Goal: Task Accomplishment & Management: Manage account settings

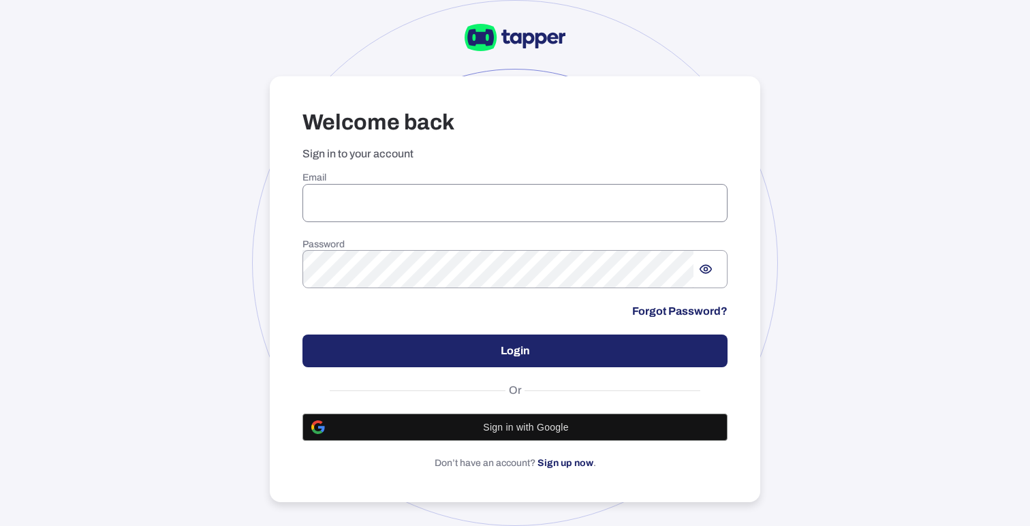
click at [414, 188] on input "email" at bounding box center [514, 203] width 425 height 38
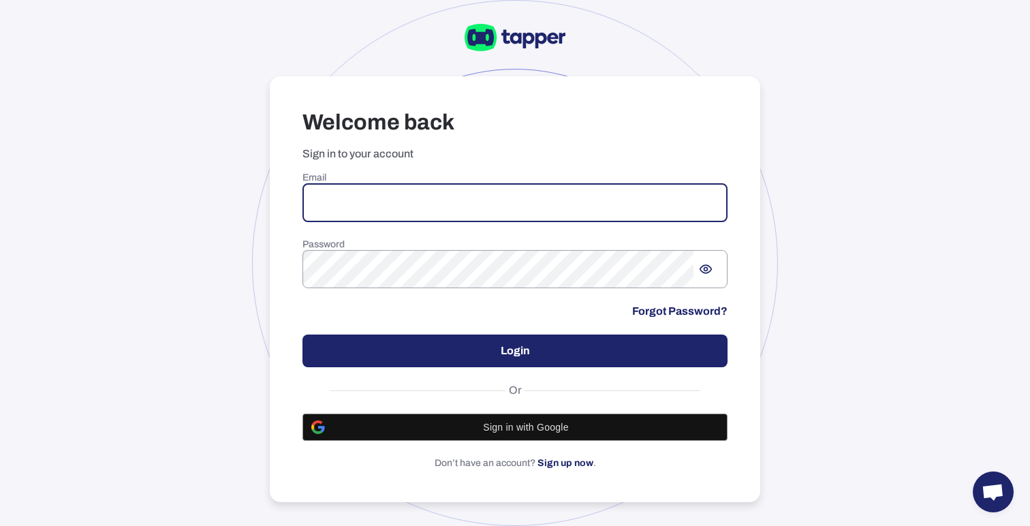
type input "**********"
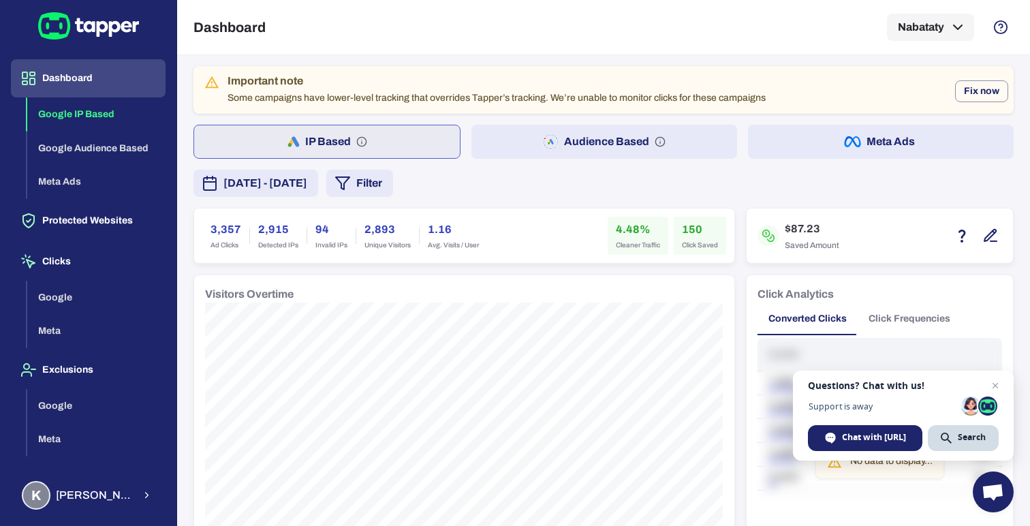
click at [549, 174] on div "[DATE] - [DATE] Filter" at bounding box center [603, 183] width 820 height 27
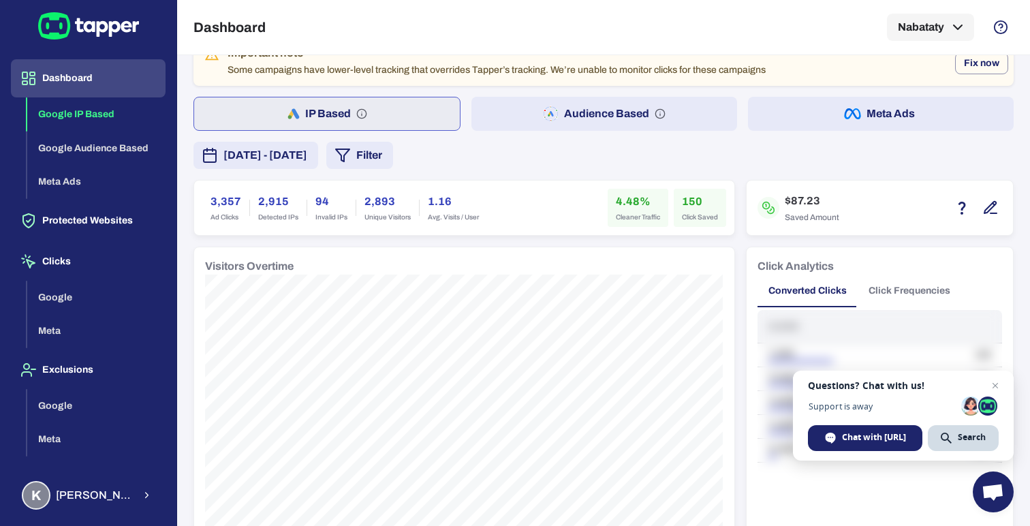
scroll to position [39, 0]
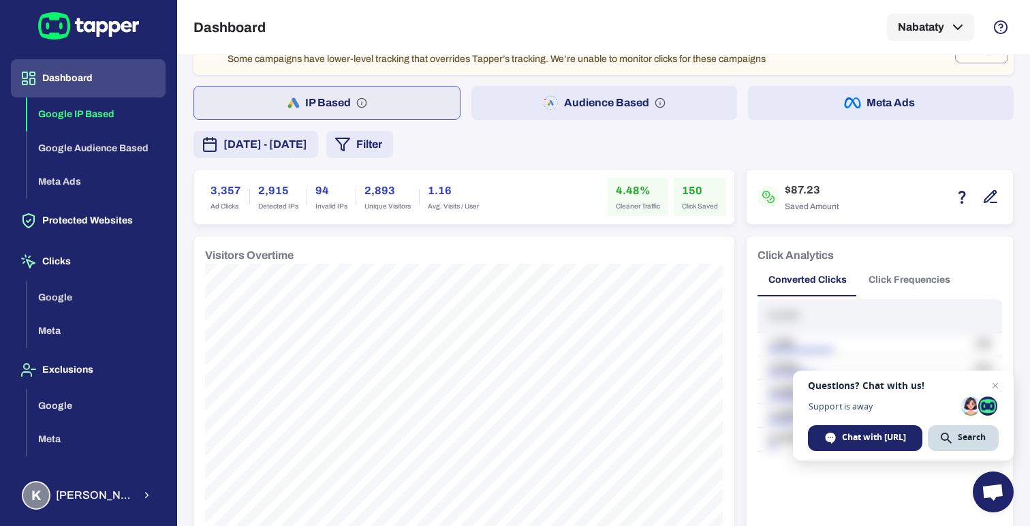
click at [307, 149] on span "[DATE] - [DATE]" at bounding box center [265, 144] width 84 height 16
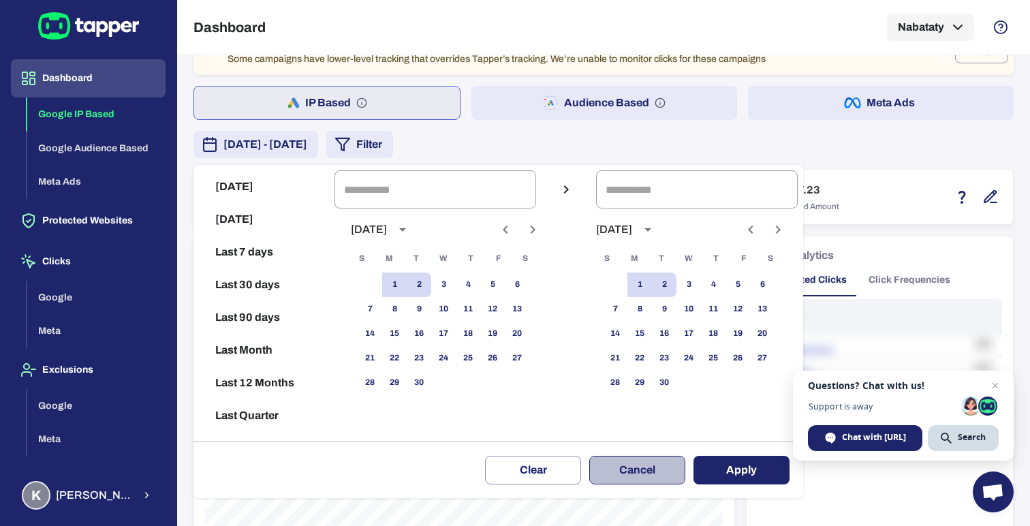
click at [643, 474] on button "Cancel" at bounding box center [637, 470] width 96 height 29
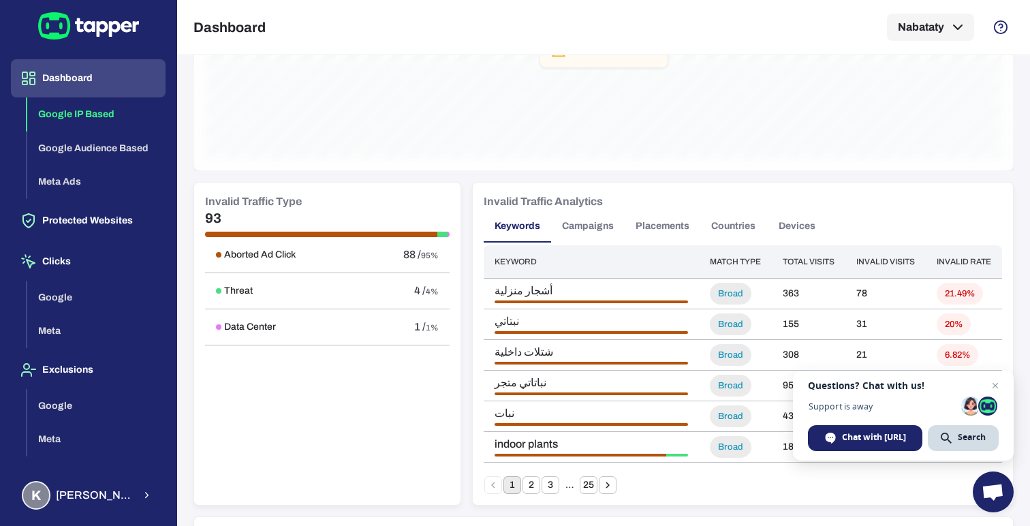
scroll to position [702, 0]
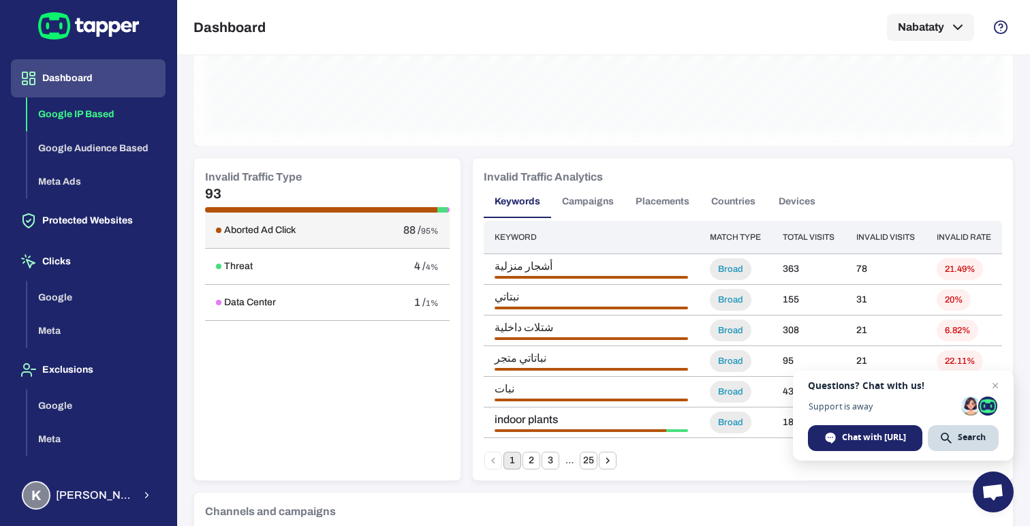
click at [265, 230] on h6 "Aborted Ad Click" at bounding box center [260, 230] width 72 height 12
click at [384, 358] on div "Aborted Ad Click 88 / 95% Threat 4 / 4% Data Center 1 / 1%" at bounding box center [327, 341] width 245 height 257
click at [997, 384] on span "Open chat" at bounding box center [995, 385] width 17 height 17
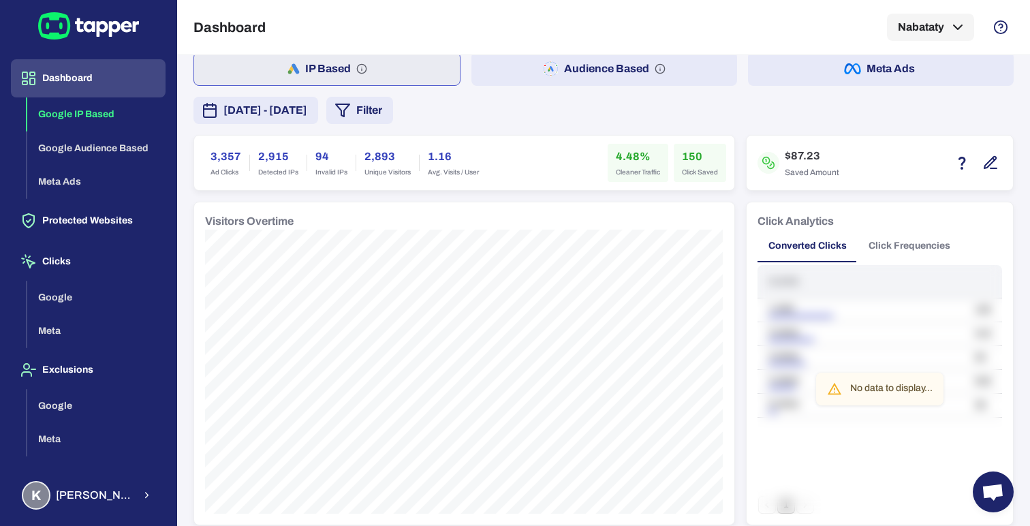
scroll to position [0, 0]
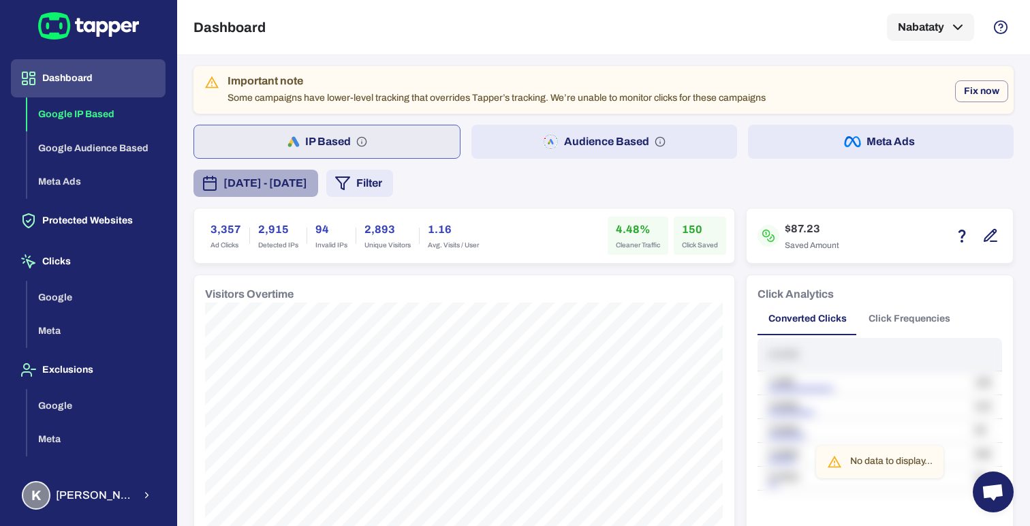
click at [307, 189] on span "[DATE] - [DATE]" at bounding box center [265, 183] width 84 height 16
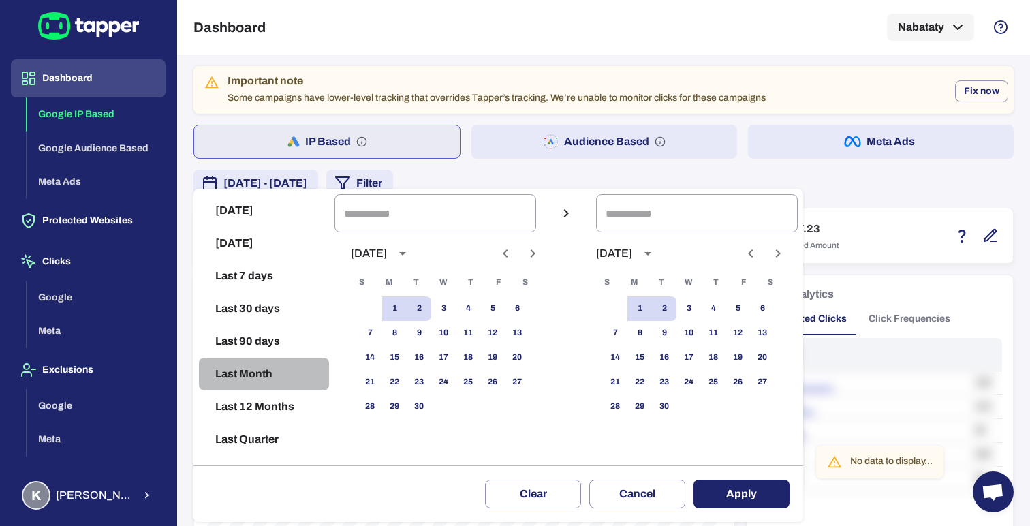
click at [270, 373] on button "Last Month" at bounding box center [264, 374] width 130 height 33
type input "**********"
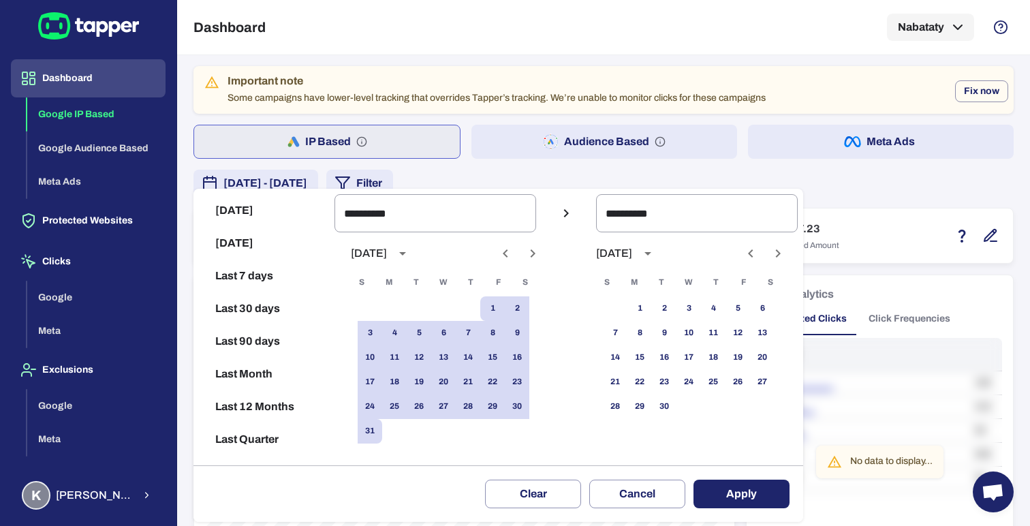
click at [723, 498] on button "Apply" at bounding box center [741, 494] width 96 height 29
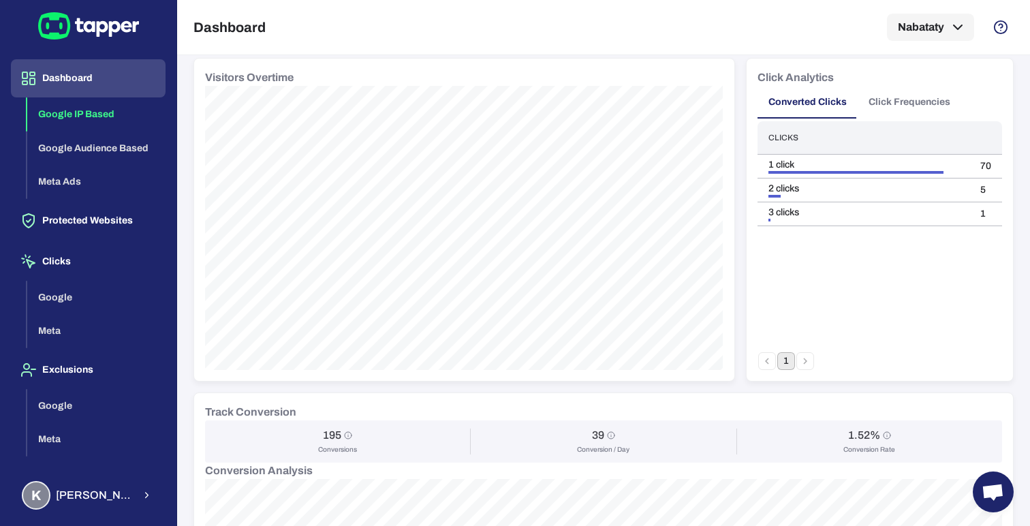
scroll to position [208, 0]
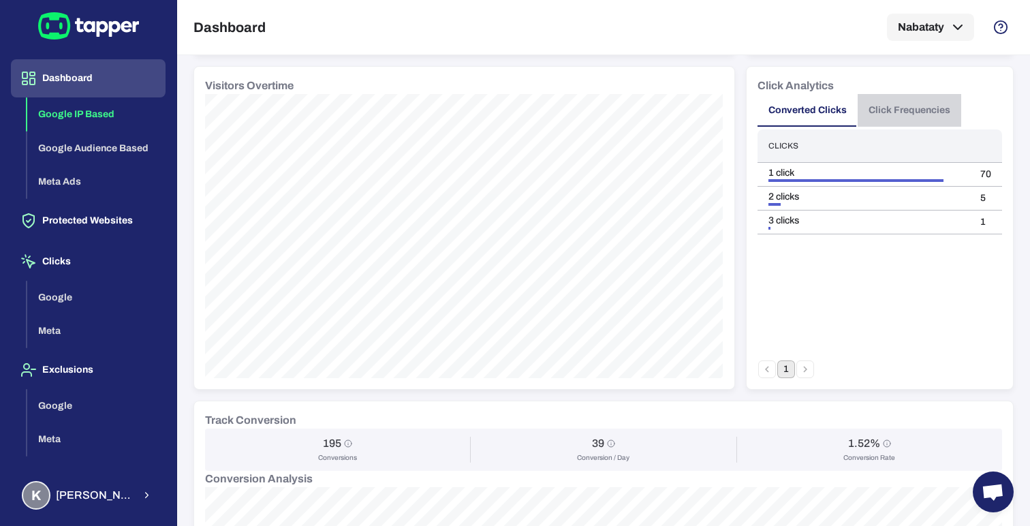
click at [937, 108] on button "Click Frequencies" at bounding box center [910, 110] width 104 height 33
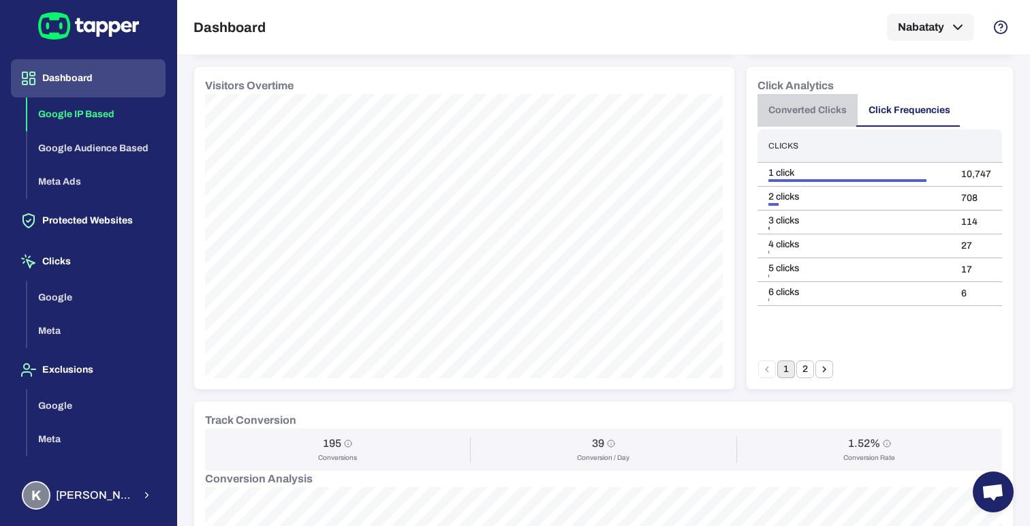
click at [802, 112] on button "Converted Clicks" at bounding box center [808, 110] width 100 height 33
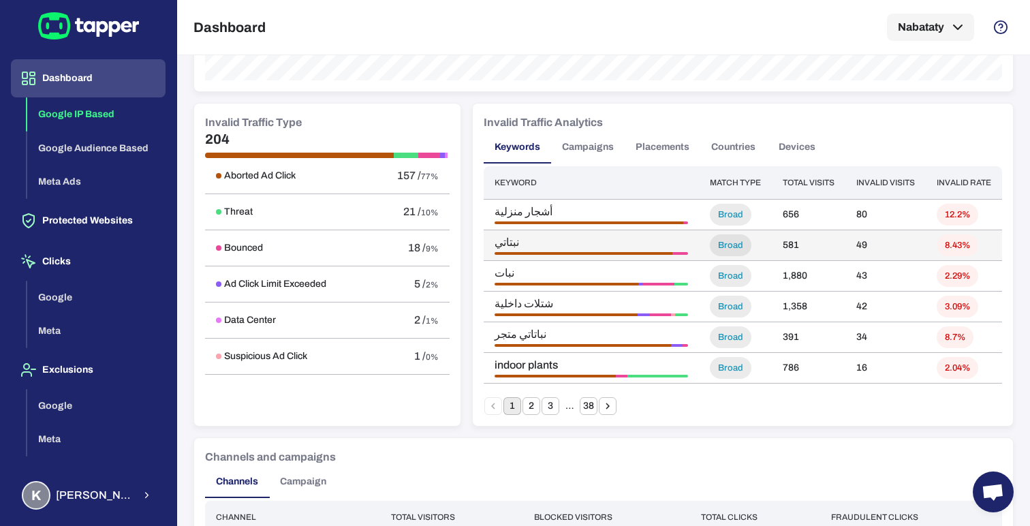
scroll to position [768, 0]
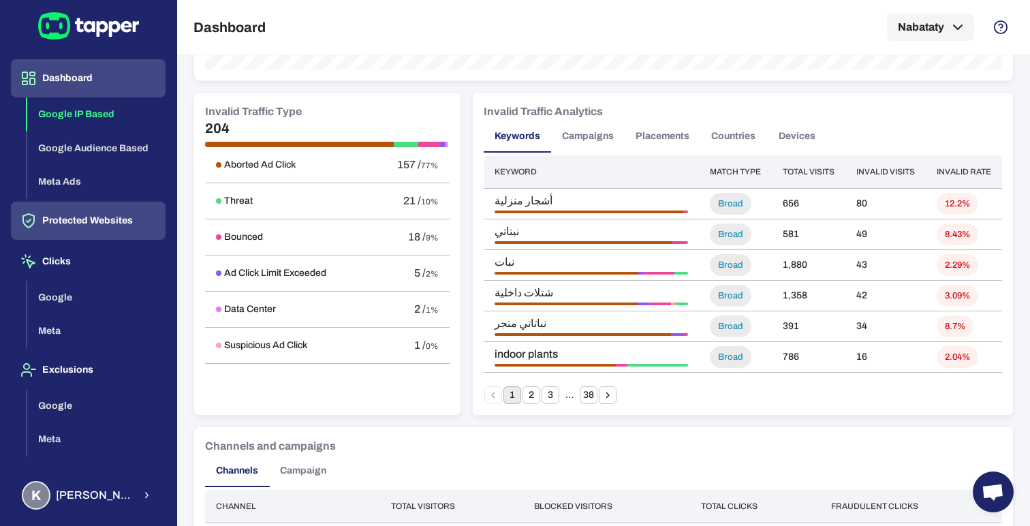
click at [107, 224] on button "Protected Websites" at bounding box center [88, 221] width 155 height 38
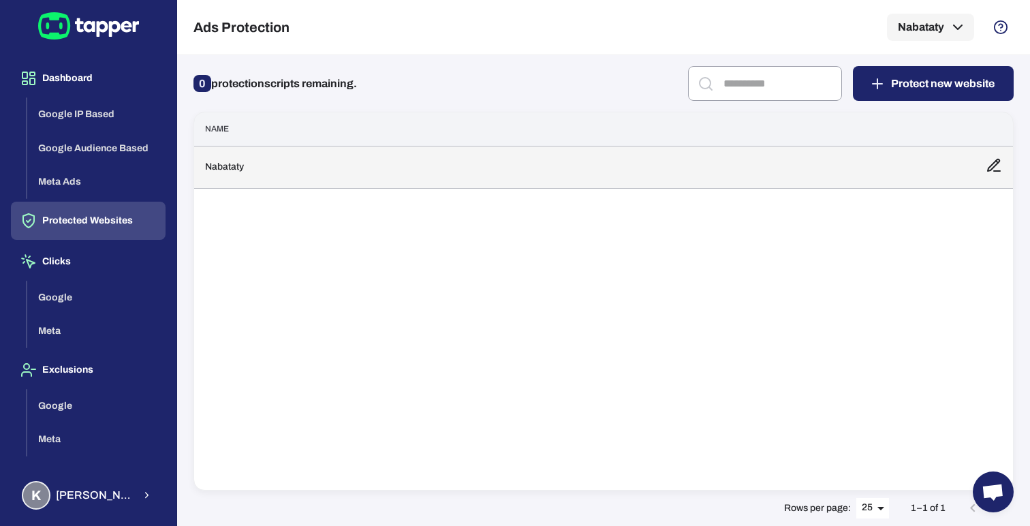
click at [221, 157] on td "Nabataty" at bounding box center [584, 167] width 781 height 42
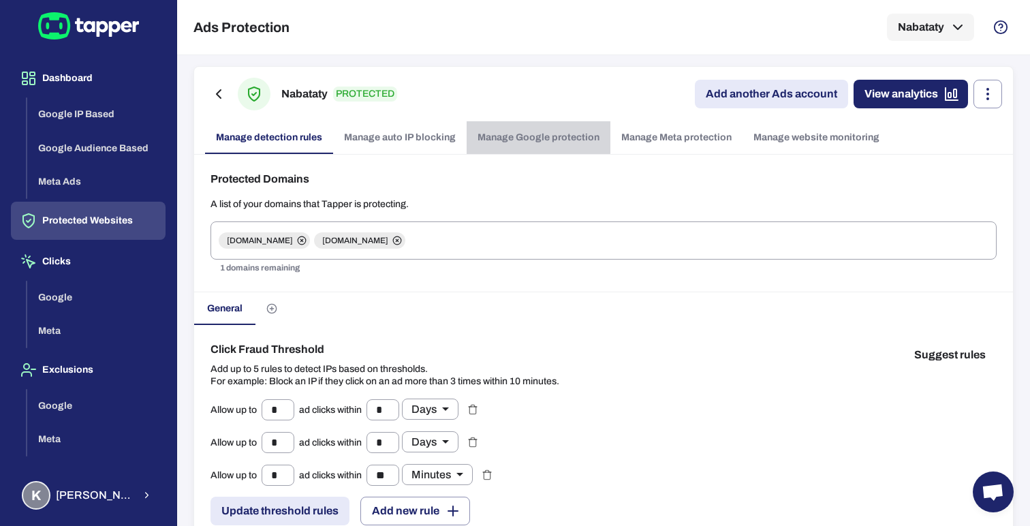
click at [510, 136] on link "Manage Google protection" at bounding box center [539, 137] width 144 height 33
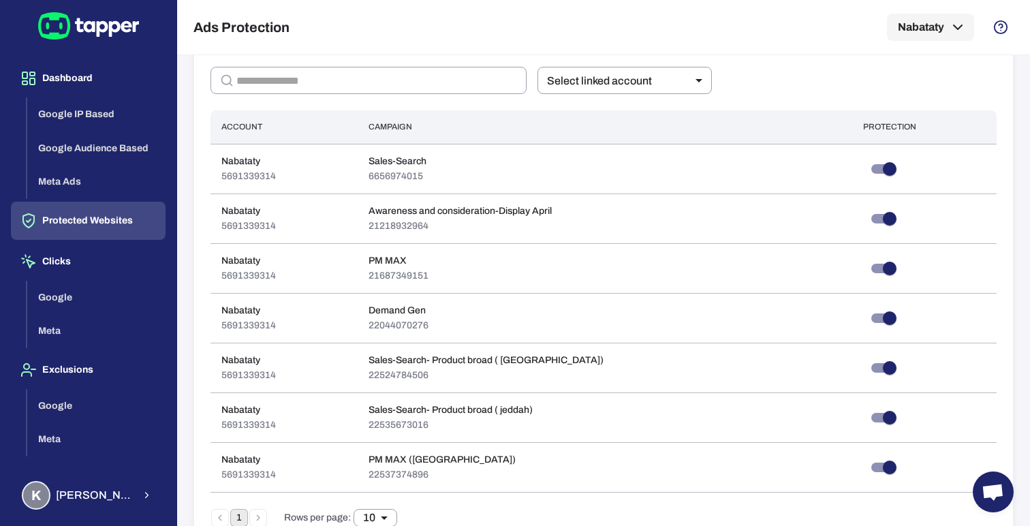
scroll to position [52, 0]
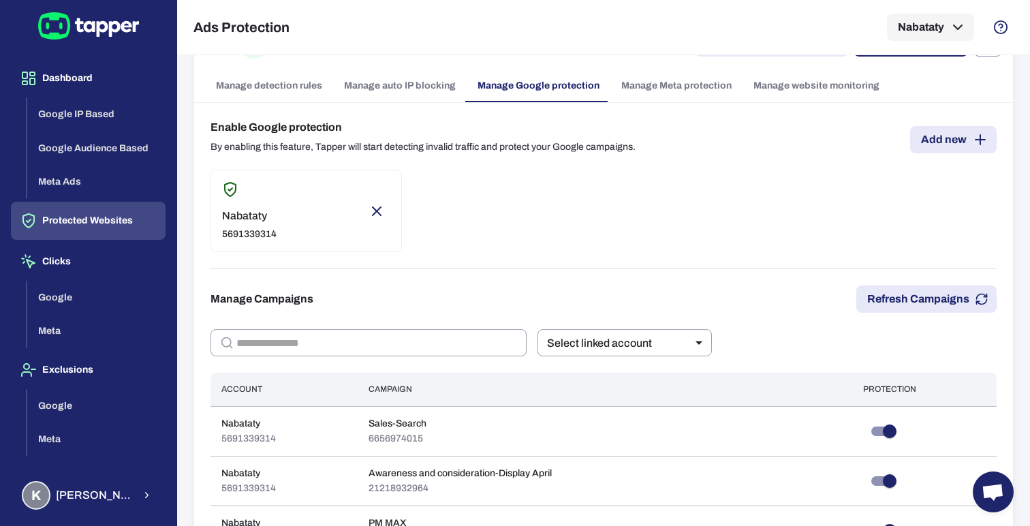
click at [668, 84] on link "Manage Meta protection" at bounding box center [676, 85] width 132 height 33
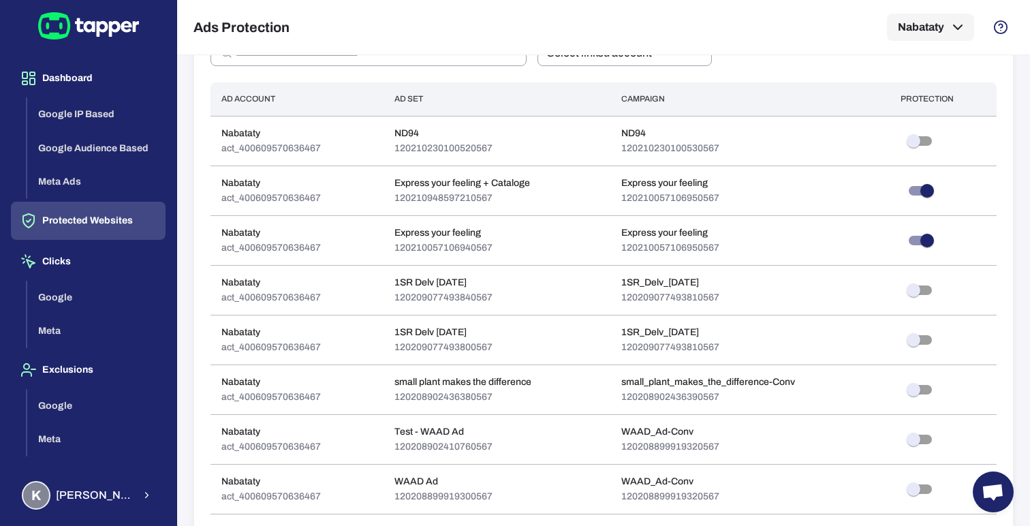
scroll to position [67, 0]
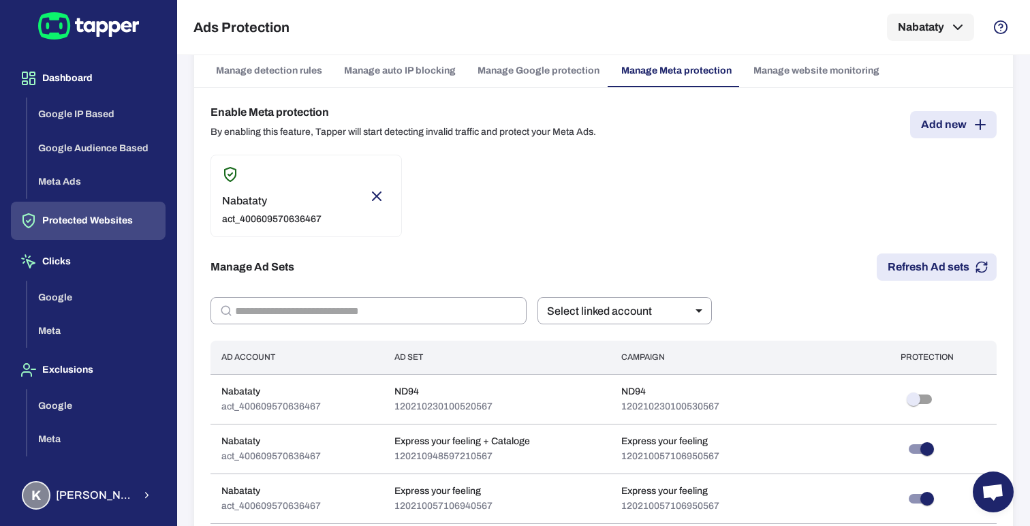
click at [782, 78] on link "Manage website monitoring" at bounding box center [817, 70] width 148 height 33
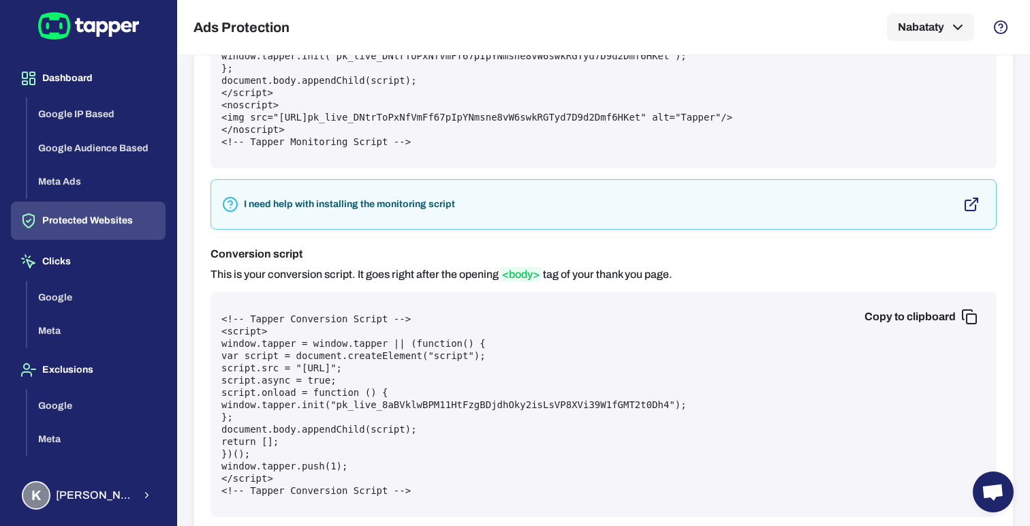
scroll to position [281, 0]
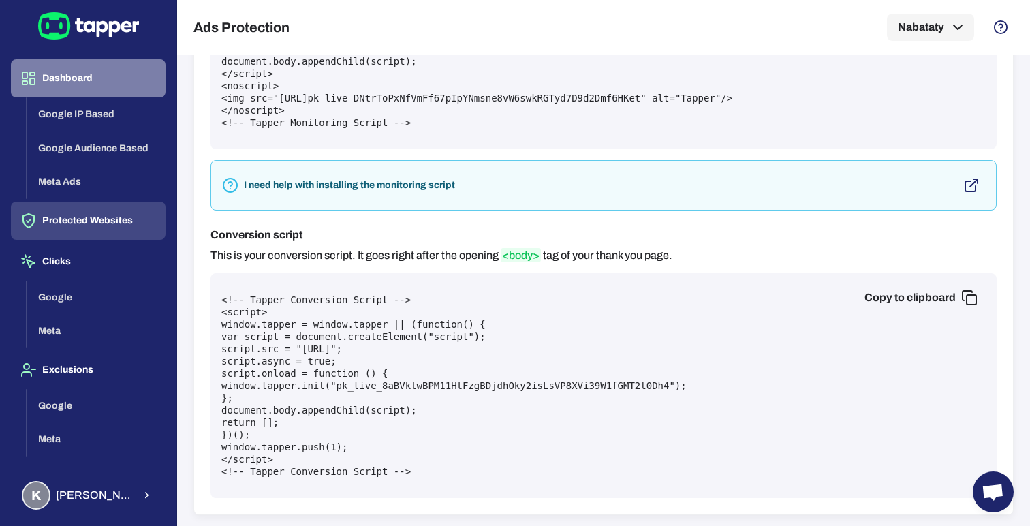
click at [67, 76] on button "Dashboard" at bounding box center [88, 78] width 155 height 38
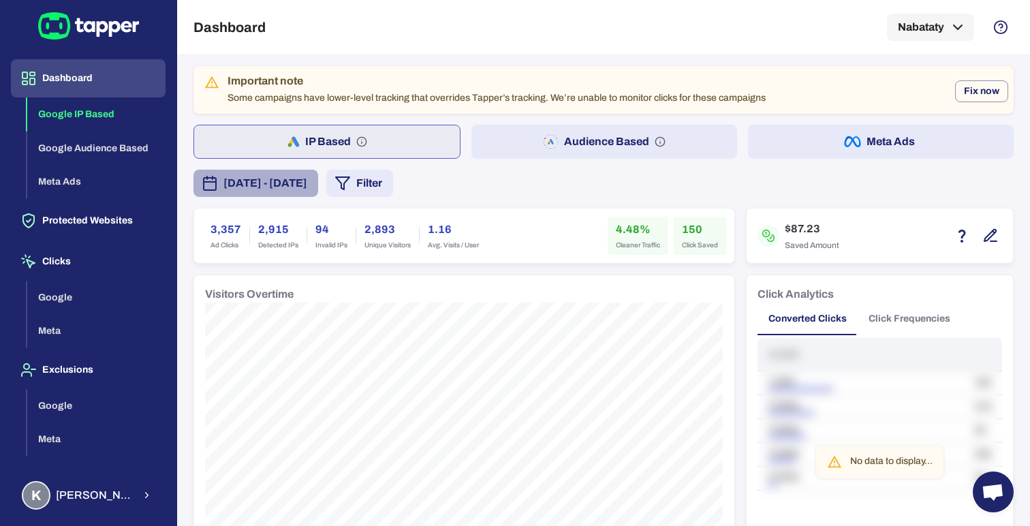
click at [307, 181] on span "[DATE] - [DATE]" at bounding box center [265, 183] width 84 height 16
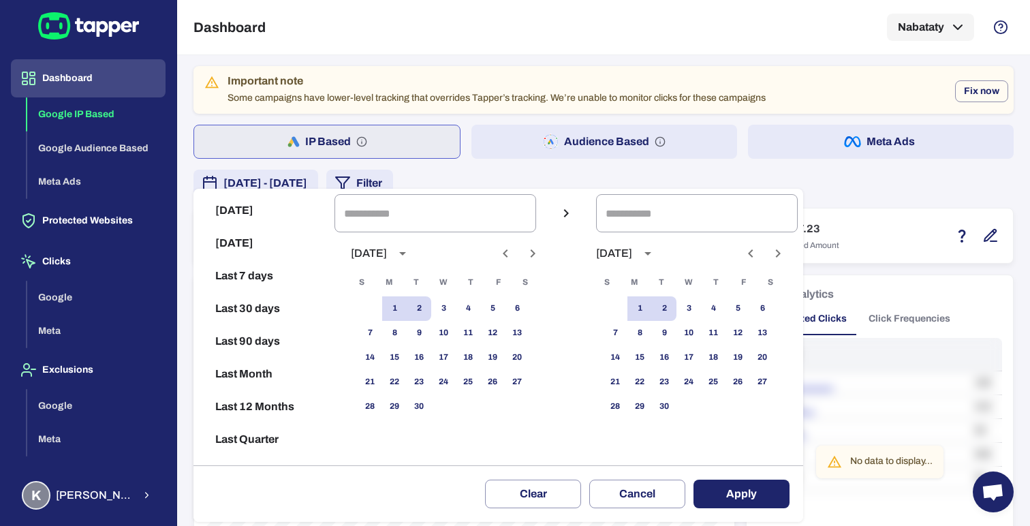
click at [275, 312] on button "Last 30 days" at bounding box center [264, 308] width 130 height 33
type input "**********"
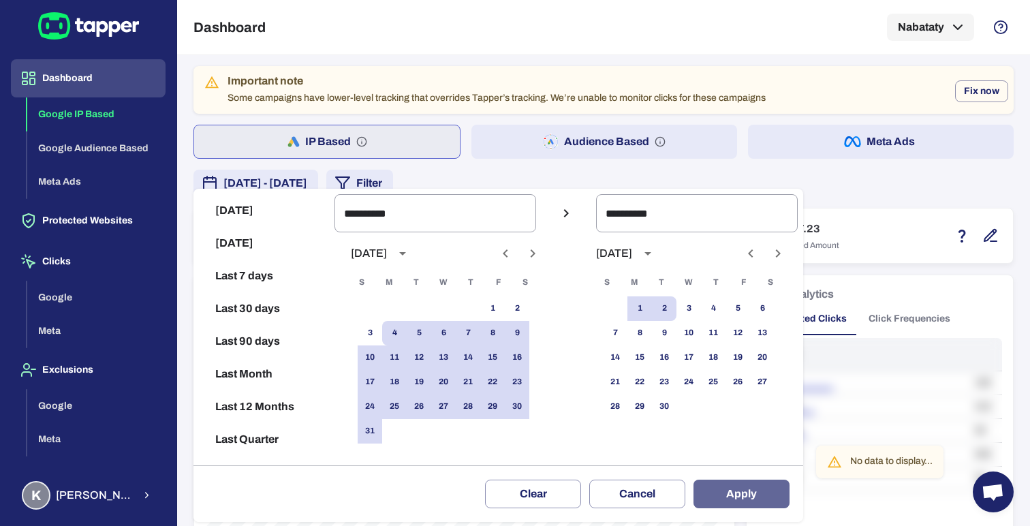
click at [725, 495] on button "Apply" at bounding box center [741, 494] width 96 height 29
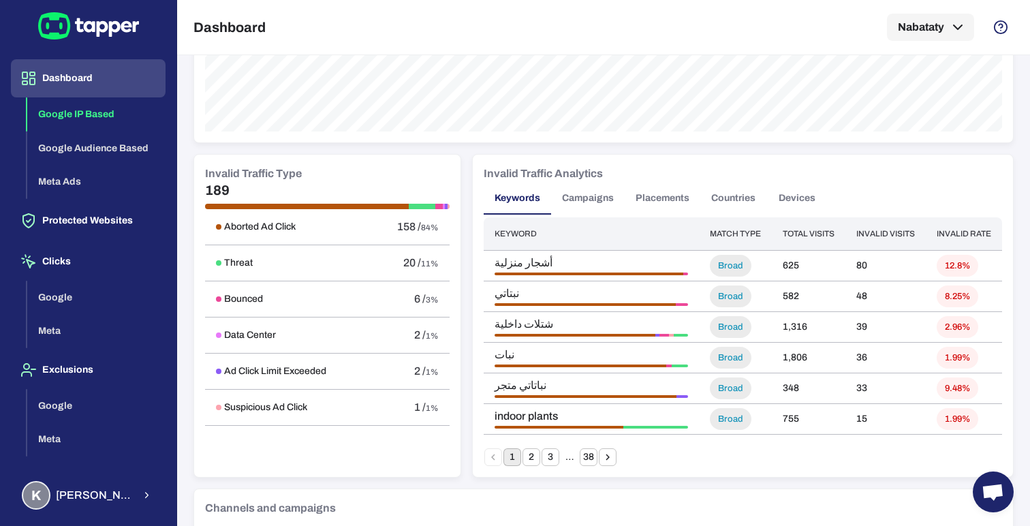
scroll to position [711, 0]
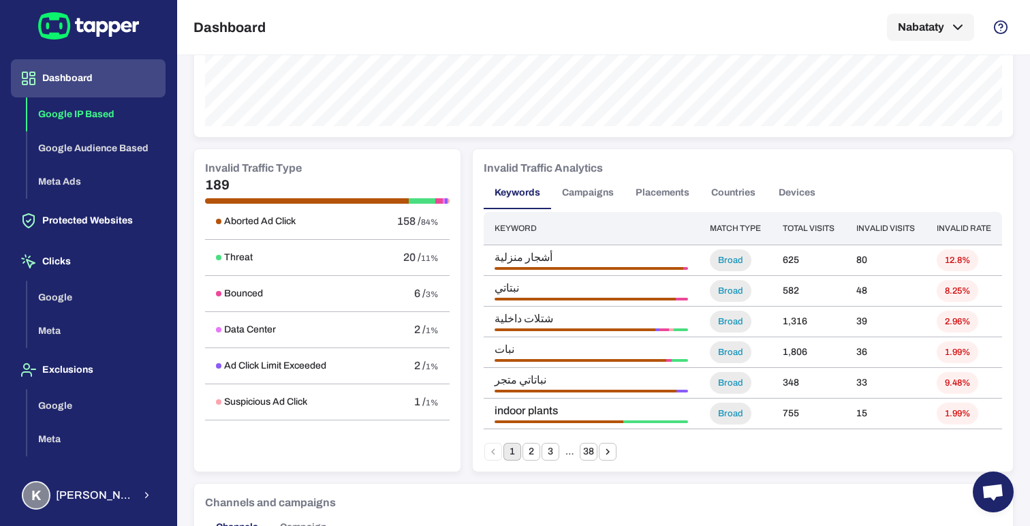
click at [598, 191] on button "Campaigns" at bounding box center [588, 192] width 74 height 33
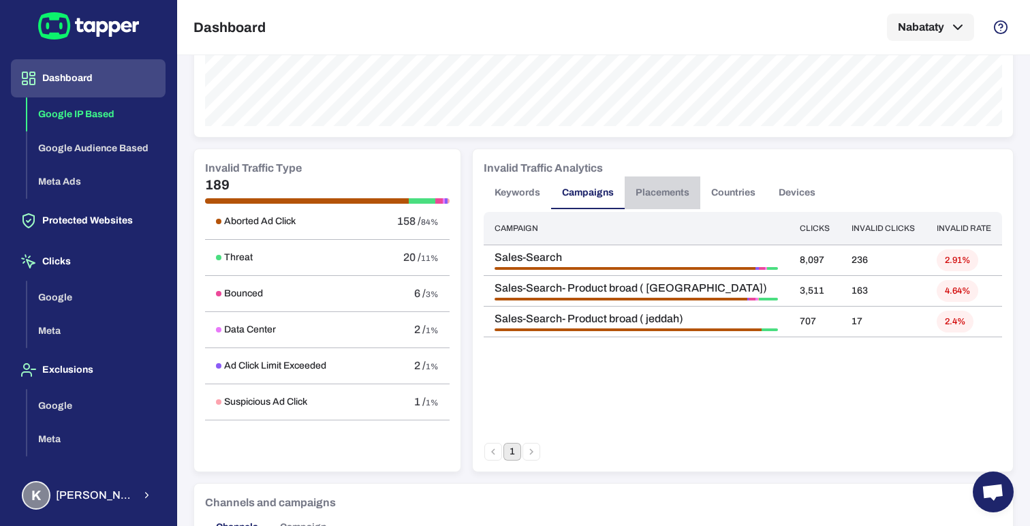
click at [694, 198] on button "Placements" at bounding box center [663, 192] width 76 height 33
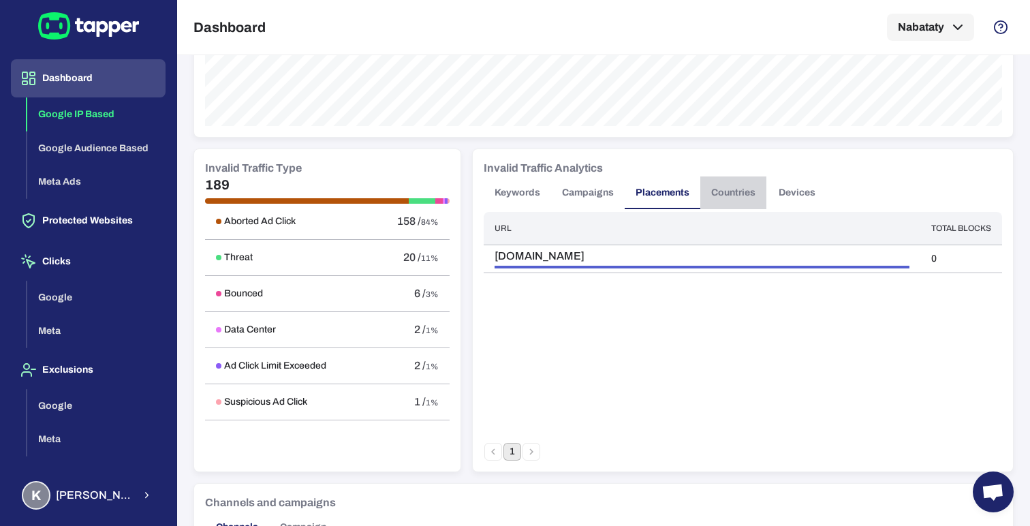
click at [729, 193] on button "Countries" at bounding box center [733, 192] width 66 height 33
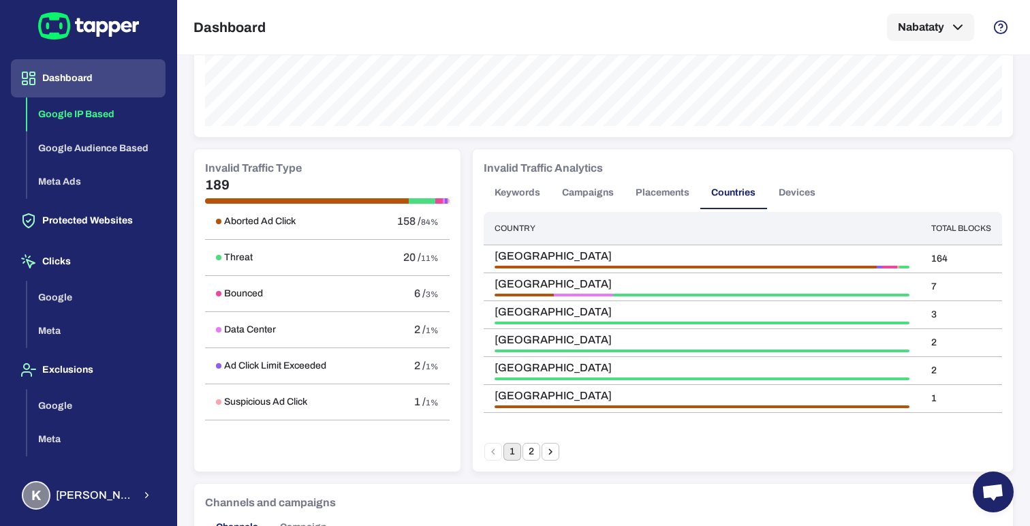
click at [792, 190] on button "Devices" at bounding box center [796, 192] width 61 height 33
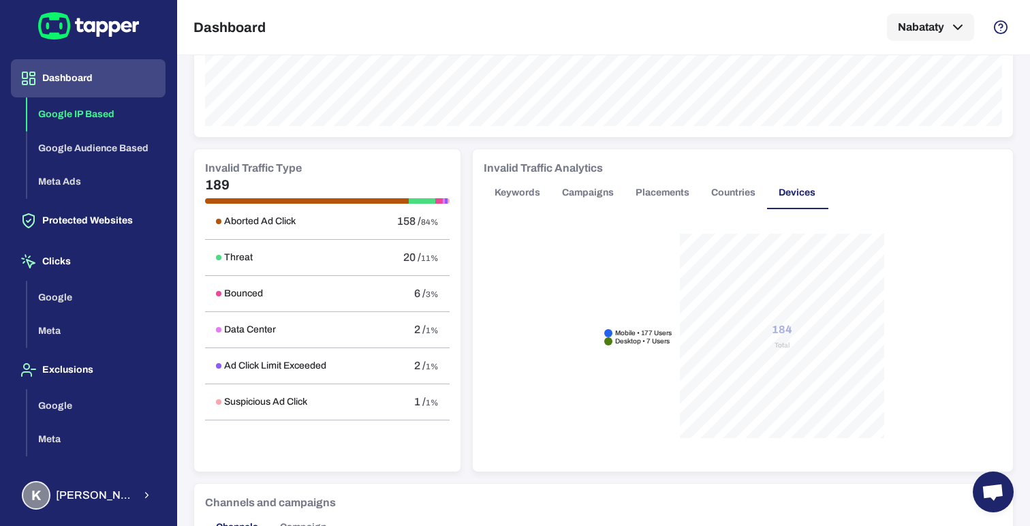
click at [512, 191] on button "Keywords" at bounding box center [517, 192] width 67 height 33
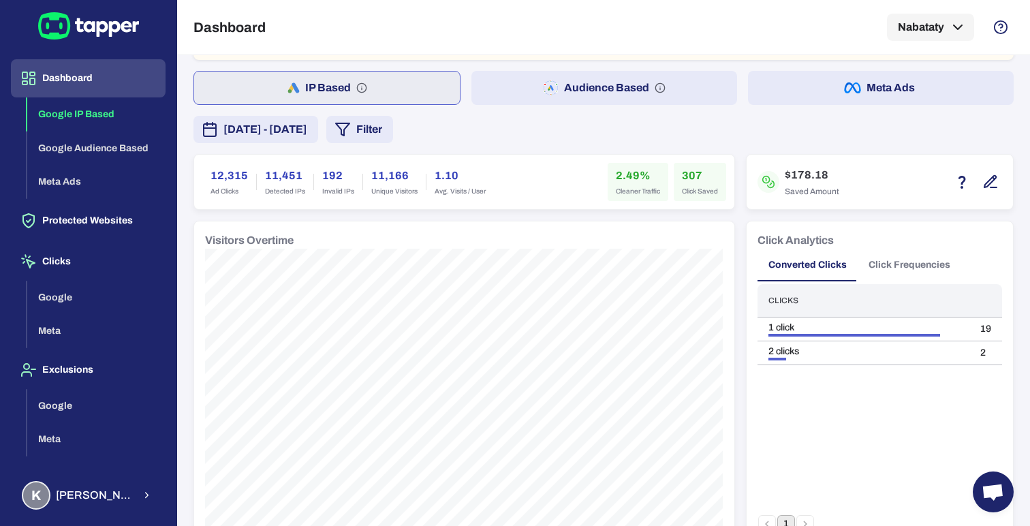
scroll to position [0, 0]
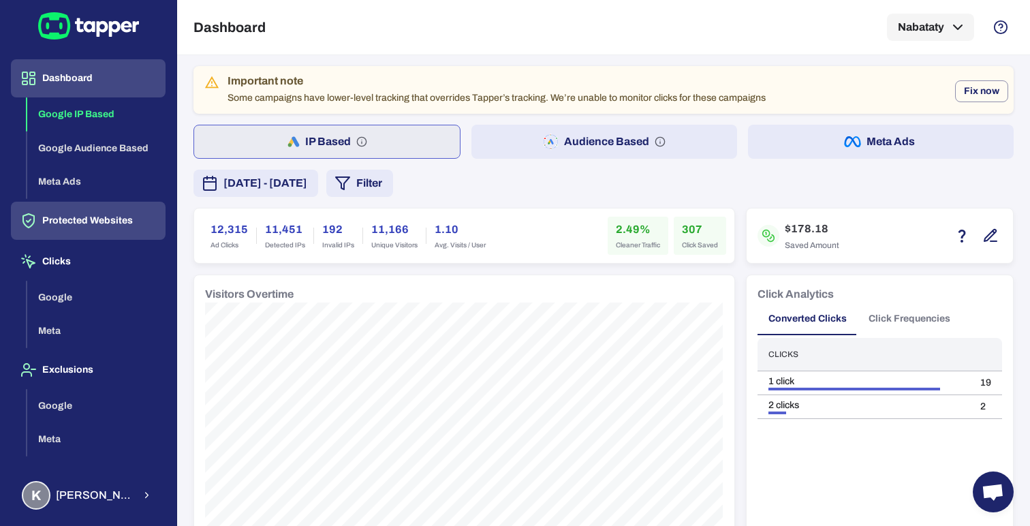
click at [127, 223] on button "Protected Websites" at bounding box center [88, 221] width 155 height 38
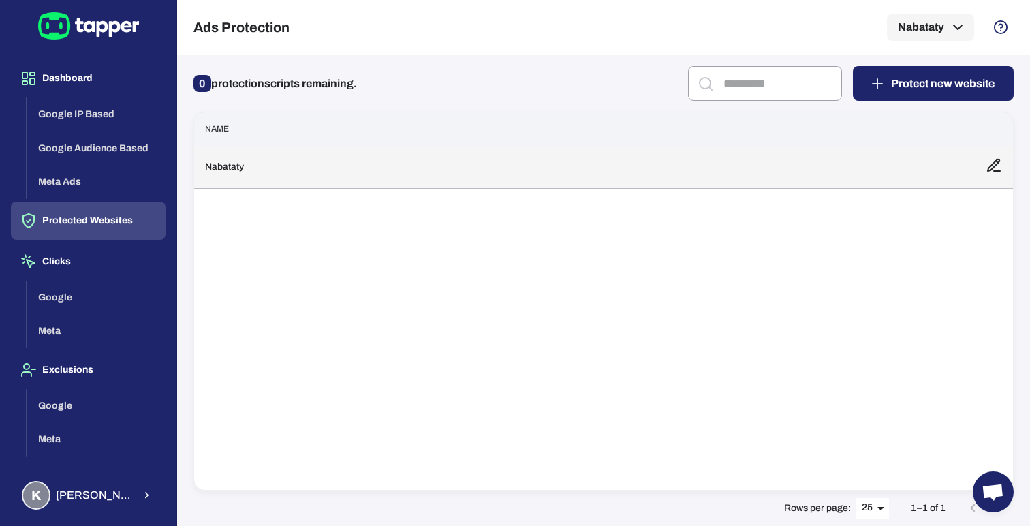
click at [409, 178] on td "Nabataty" at bounding box center [584, 167] width 781 height 42
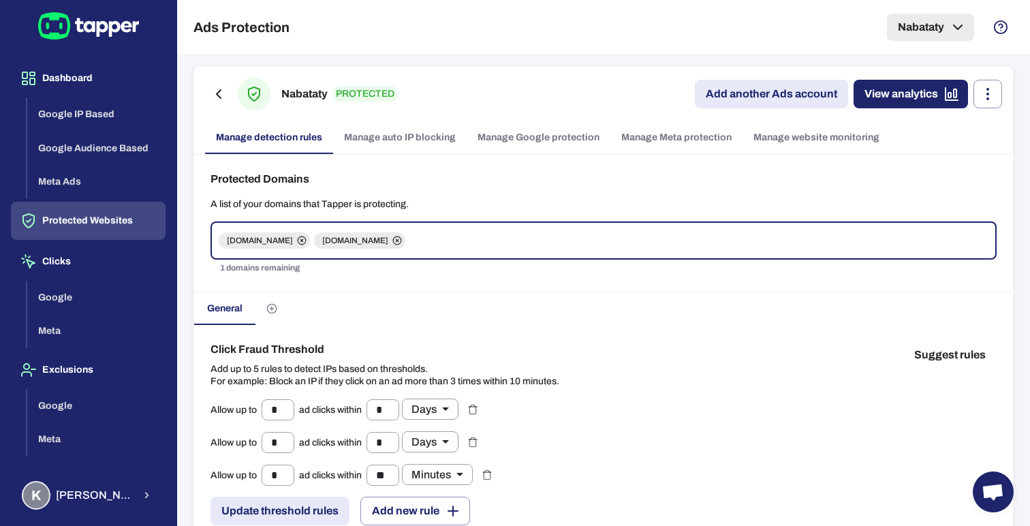
click at [896, 35] on button "Nabataty" at bounding box center [930, 27] width 87 height 27
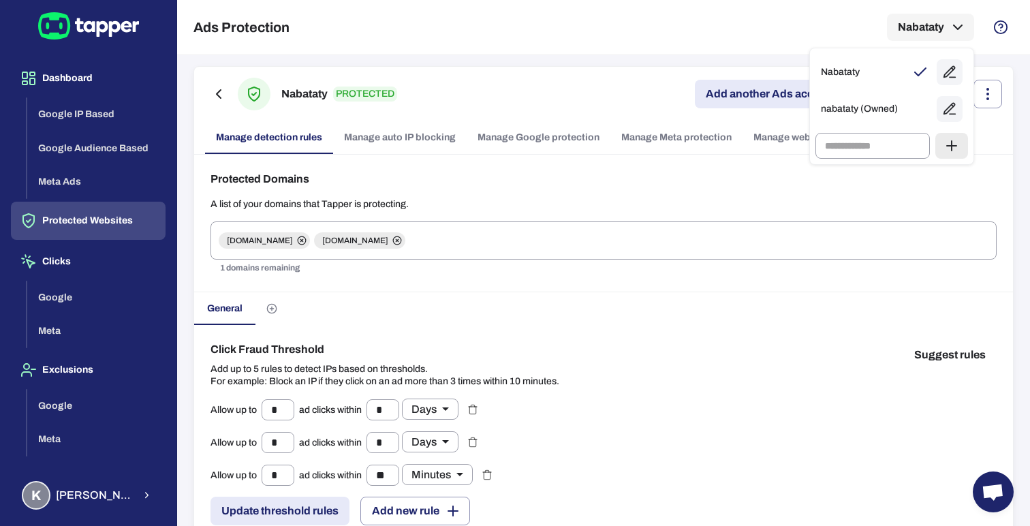
click at [595, 27] on div at bounding box center [515, 263] width 1030 height 526
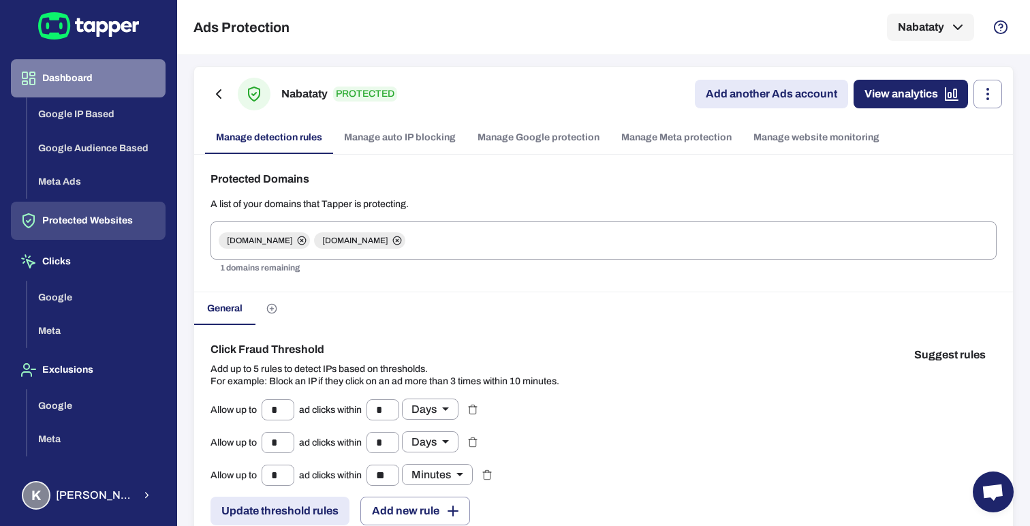
click at [78, 79] on button "Dashboard" at bounding box center [88, 78] width 155 height 38
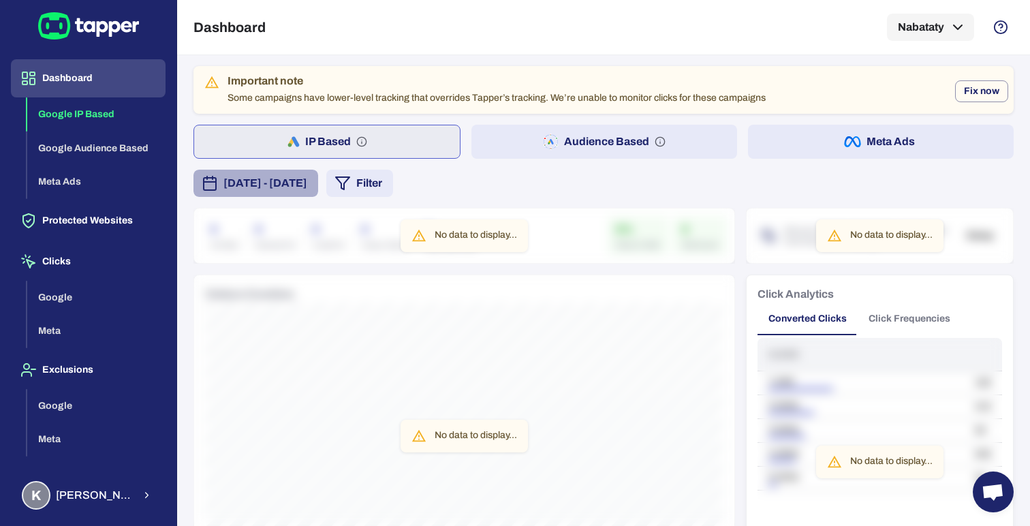
click at [307, 185] on span "[DATE] - [DATE]" at bounding box center [265, 183] width 84 height 16
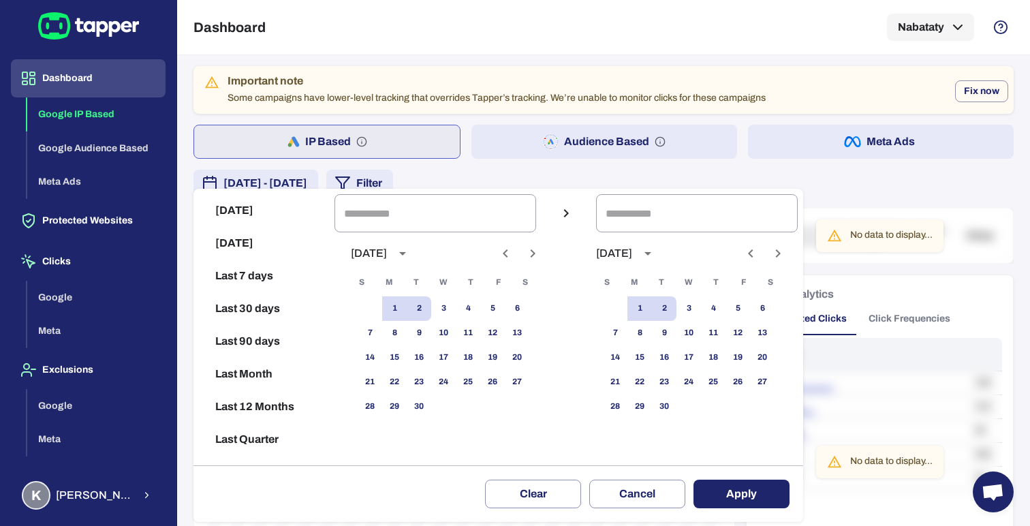
click at [257, 371] on button "Last Month" at bounding box center [264, 374] width 130 height 33
type input "**********"
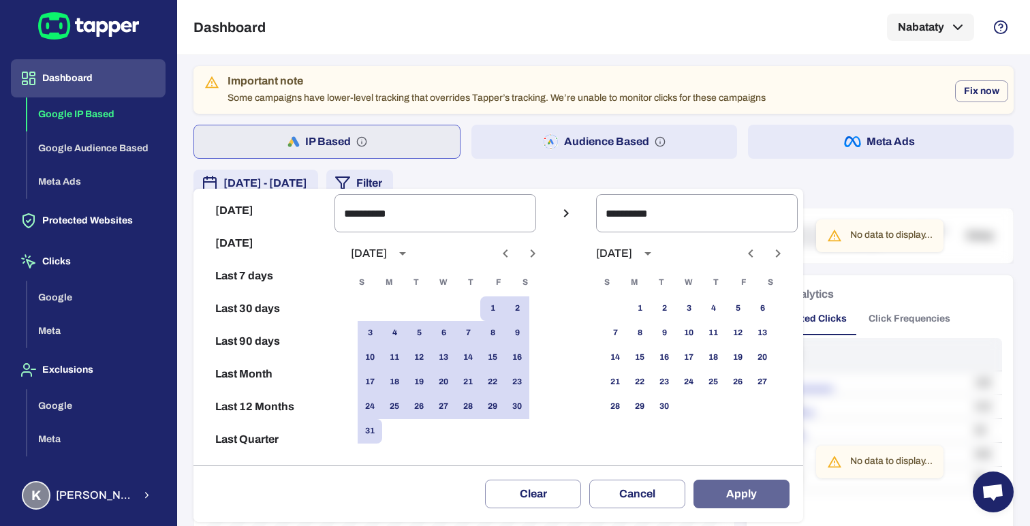
click at [741, 498] on button "Apply" at bounding box center [741, 494] width 96 height 29
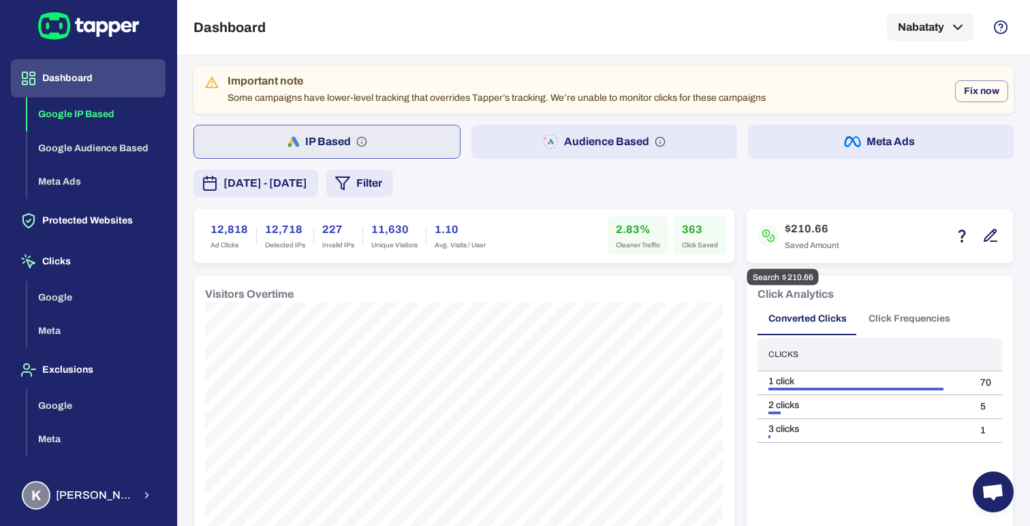
click at [991, 243] on icon "button" at bounding box center [990, 236] width 16 height 16
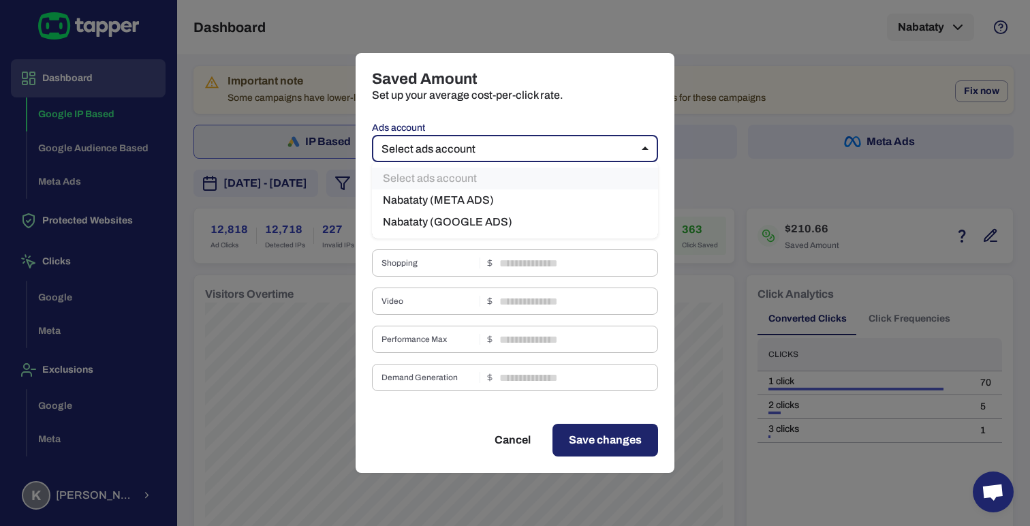
click at [604, 149] on body "Dashboard Google IP Based Google Audience Based Meta Ads Protected Websites Cli…" at bounding box center [515, 263] width 1030 height 526
click at [538, 215] on li "Nabataty (GOOGLE ADS)" at bounding box center [515, 222] width 286 height 22
type input "***"
type input "****"
type input "*"
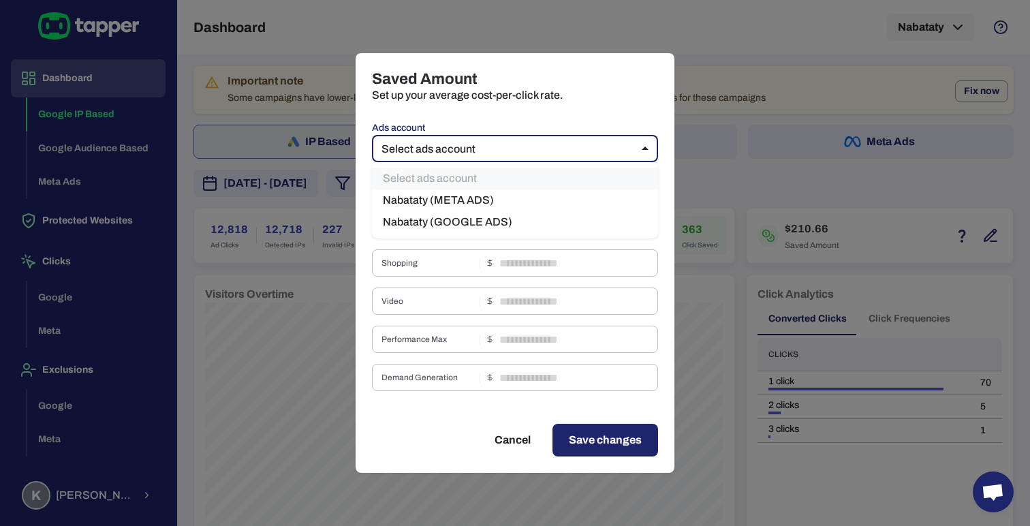
type input "*"
type input "****"
type input "*"
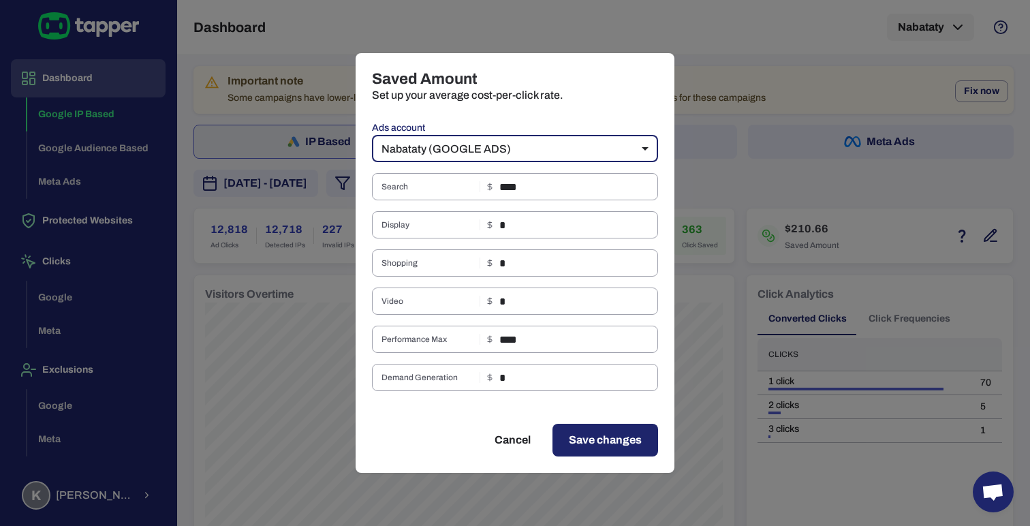
click at [581, 140] on body "Dashboard Google IP Based Google Audience Based Meta Ads Protected Websites Cli…" at bounding box center [515, 263] width 1030 height 526
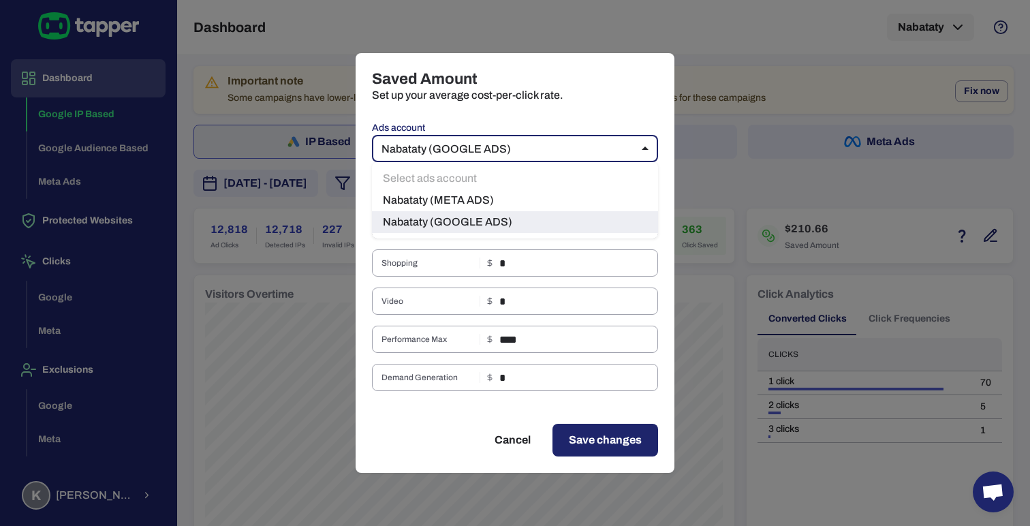
click at [527, 199] on li "Nabataty (META ADS)" at bounding box center [515, 200] width 286 height 22
type input "***"
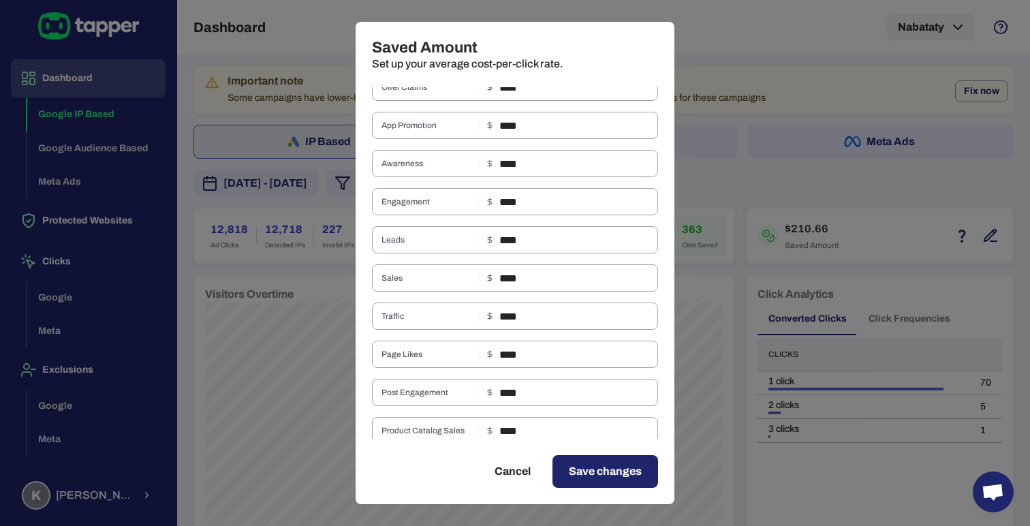
scroll to position [624, 0]
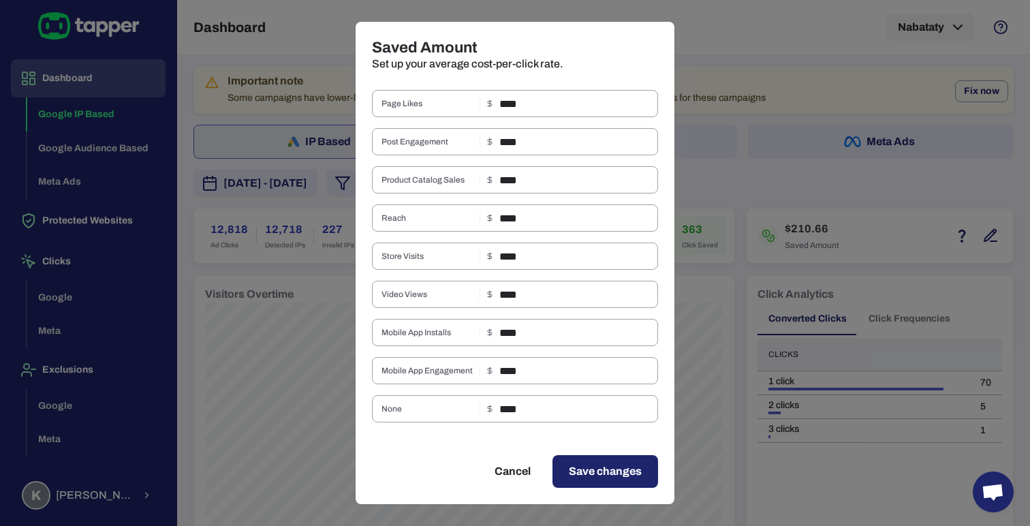
click at [614, 467] on span "Save changes" at bounding box center [605, 471] width 73 height 16
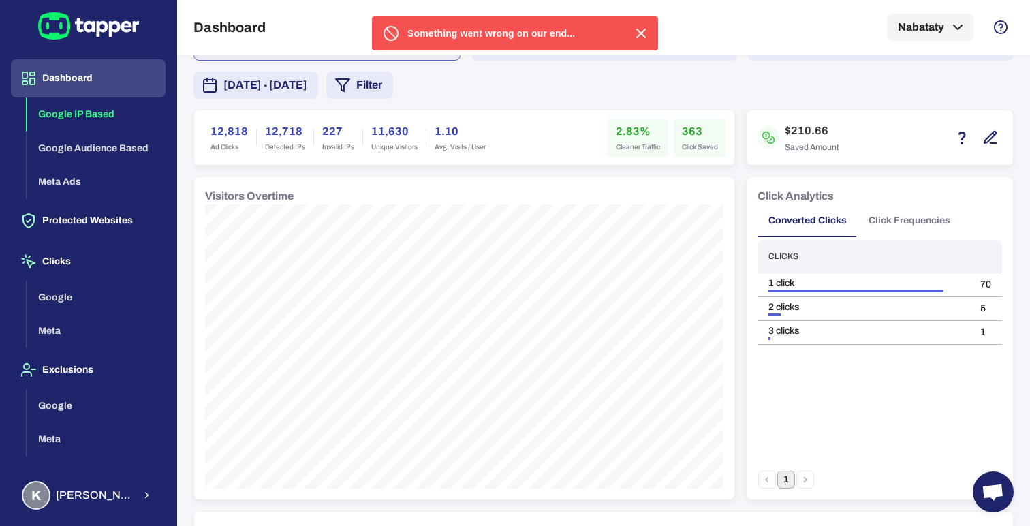
scroll to position [106, 0]
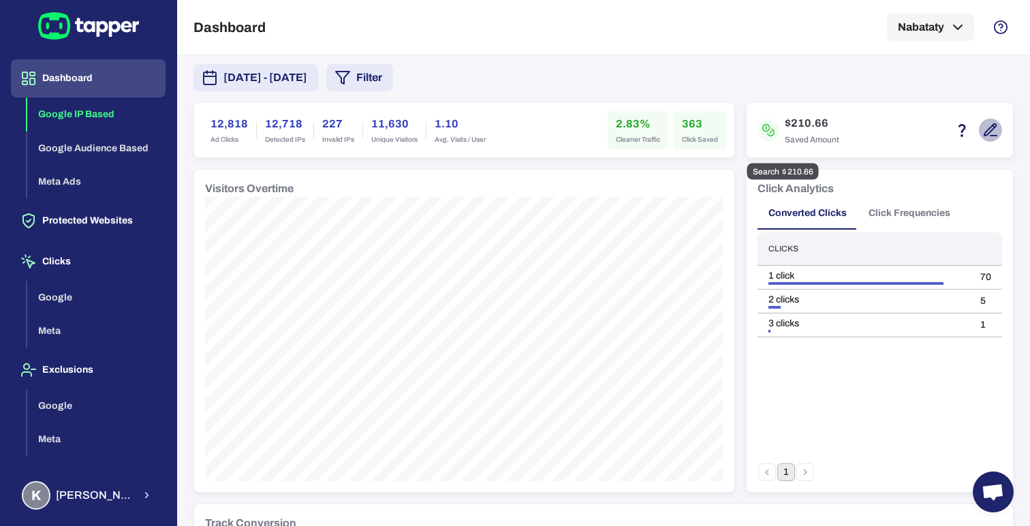
click at [989, 129] on icon "button" at bounding box center [990, 130] width 16 height 16
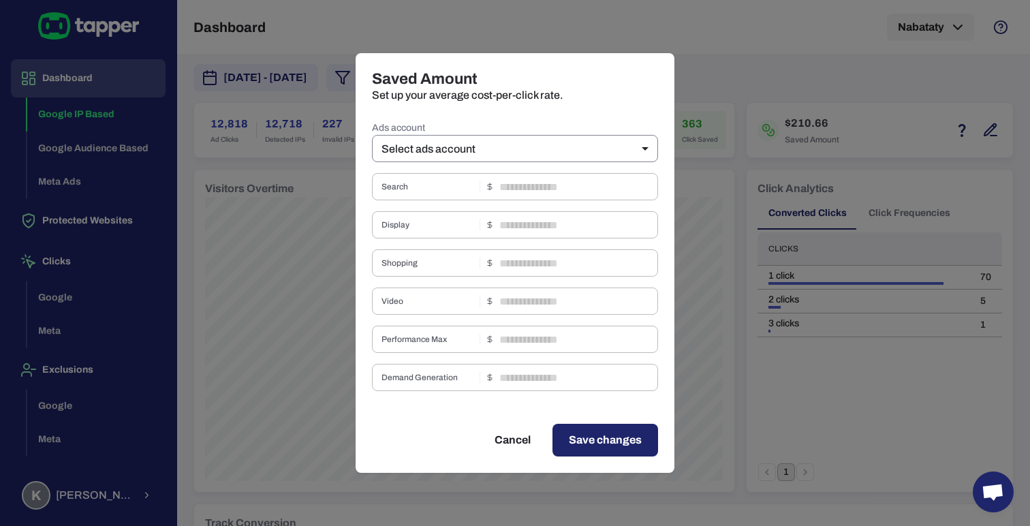
click at [631, 148] on body "Dashboard Google IP Based Google Audience Based Meta Ads Protected Websites Cli…" at bounding box center [515, 263] width 1030 height 526
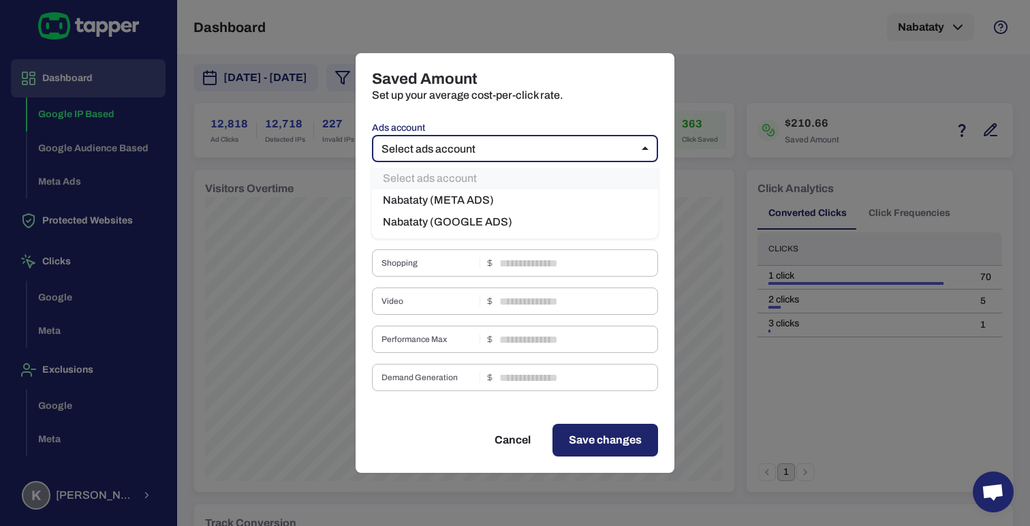
click at [499, 216] on li "Nabataty (GOOGLE ADS)" at bounding box center [515, 222] width 286 height 22
type input "***"
type input "****"
type input "*"
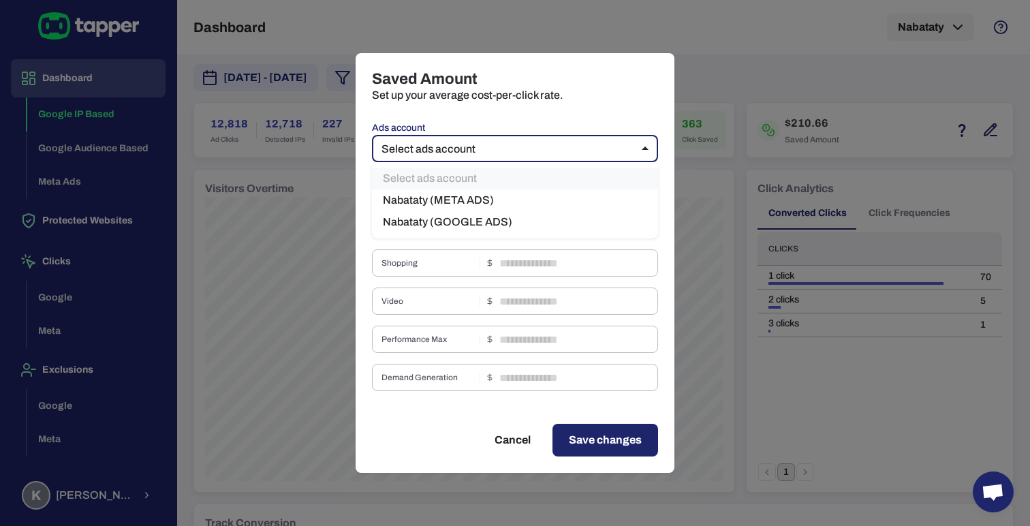
type input "*"
type input "****"
type input "*"
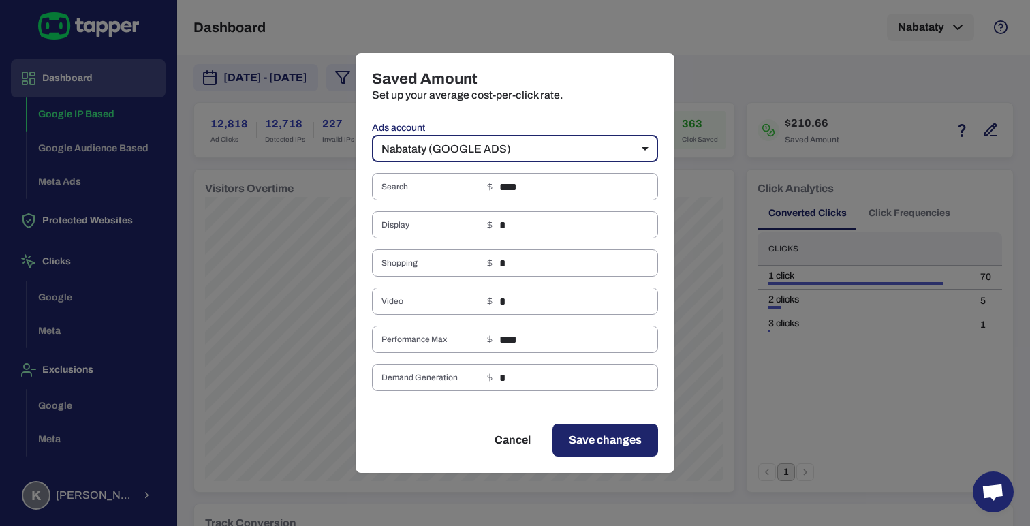
click at [607, 438] on span "Save changes" at bounding box center [605, 440] width 73 height 16
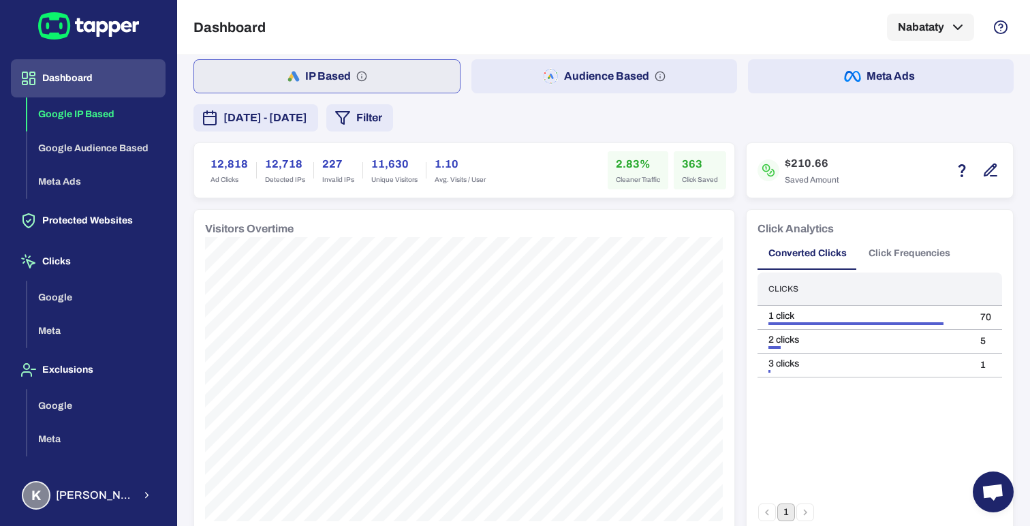
scroll to position [0, 0]
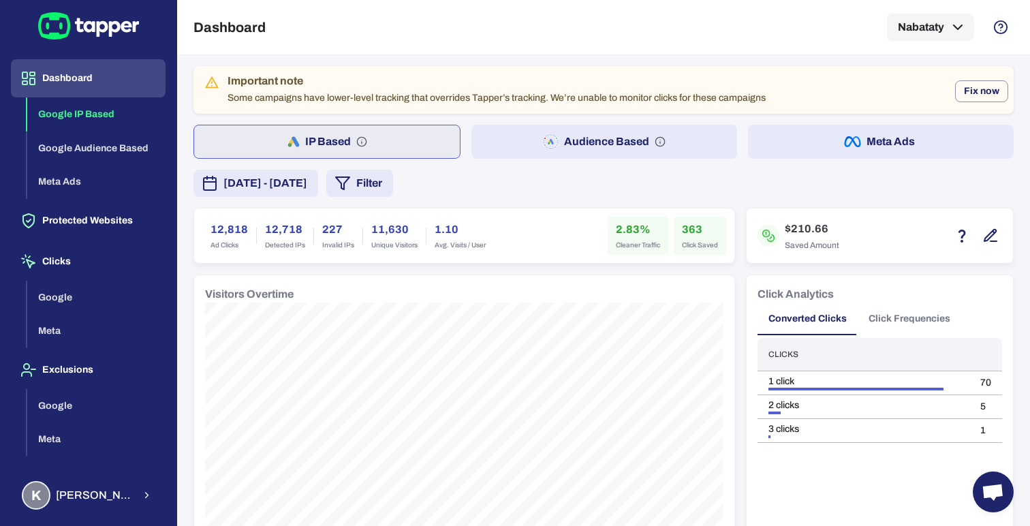
click at [922, 322] on button "Click Frequencies" at bounding box center [910, 318] width 104 height 33
